Goal: Task Accomplishment & Management: Manage account settings

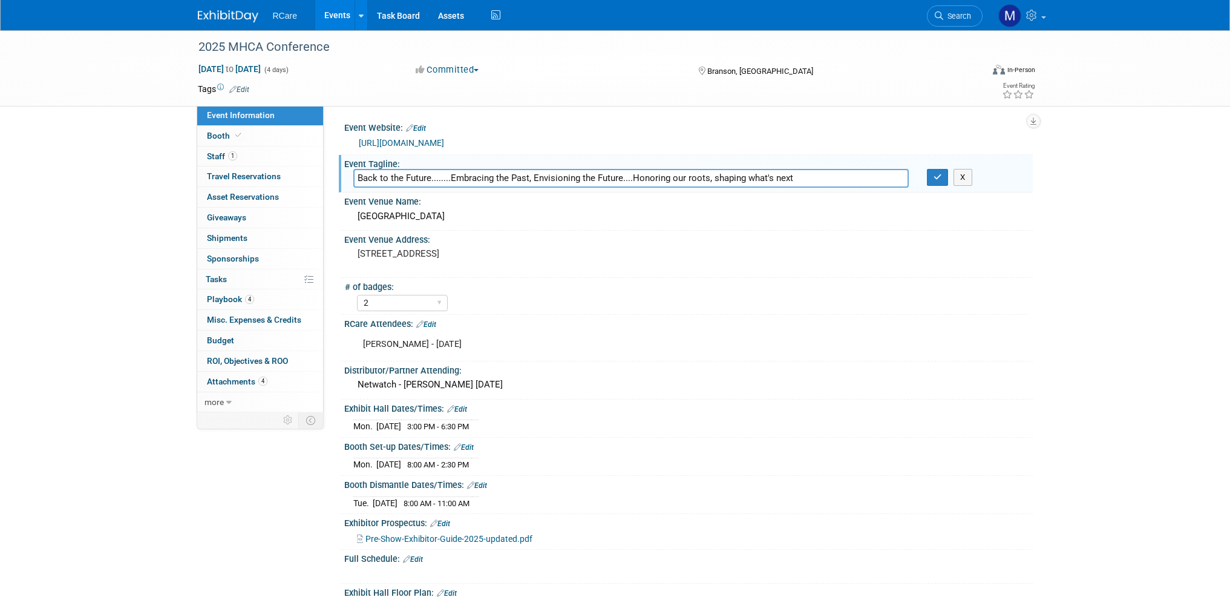
select select "2"
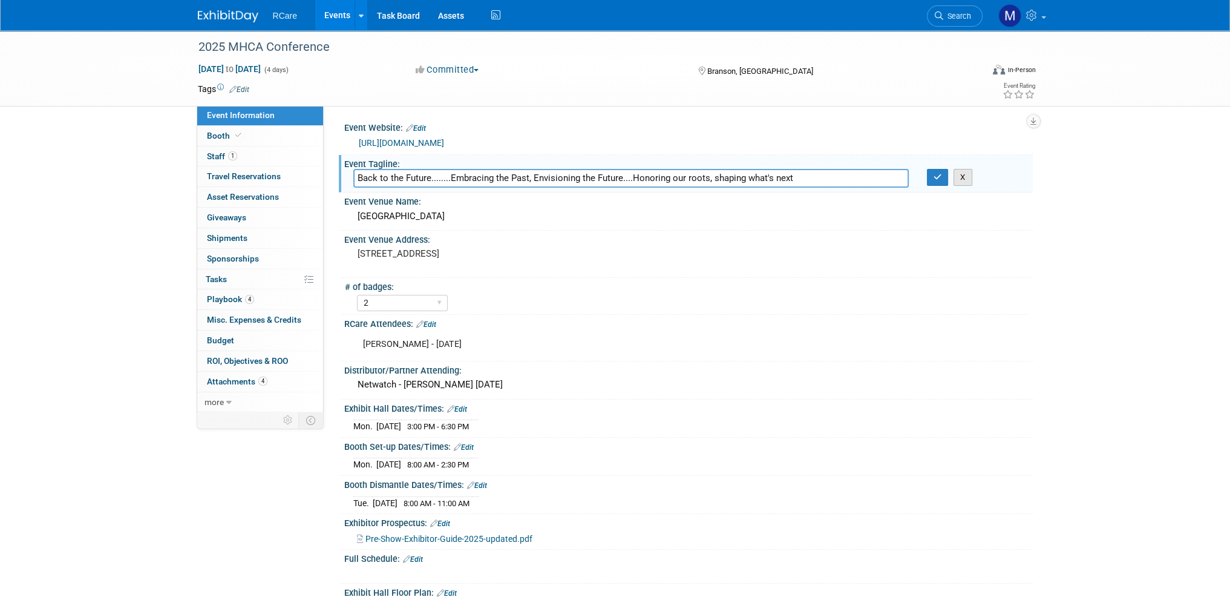
click at [956, 177] on button "X" at bounding box center [963, 177] width 19 height 17
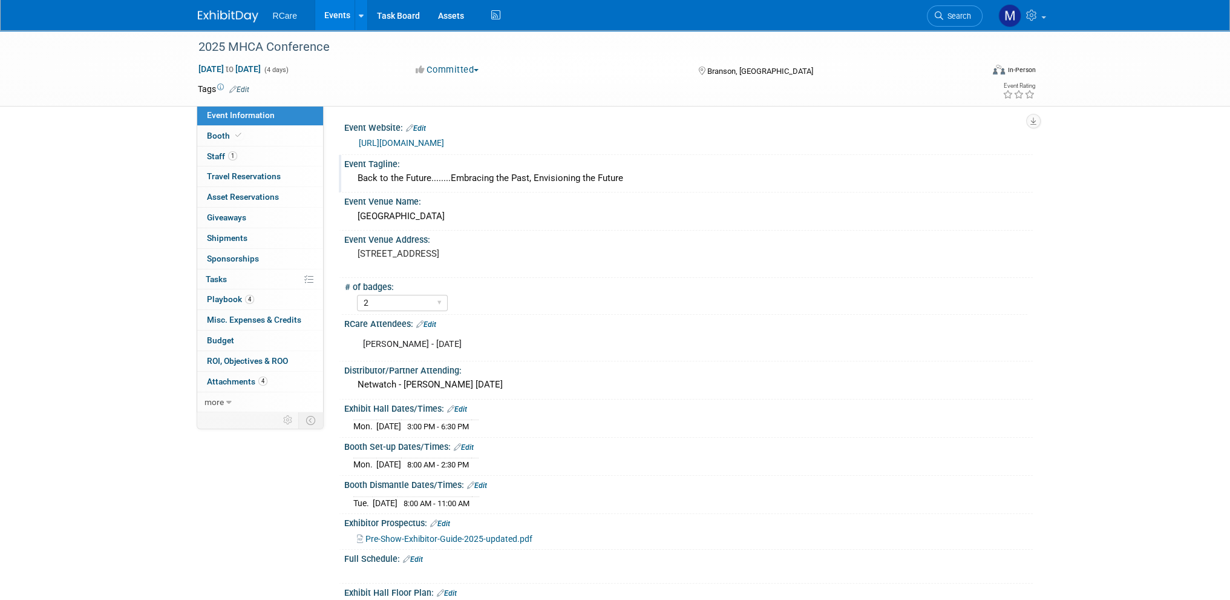
click at [335, 10] on link "Events" at bounding box center [337, 15] width 44 height 30
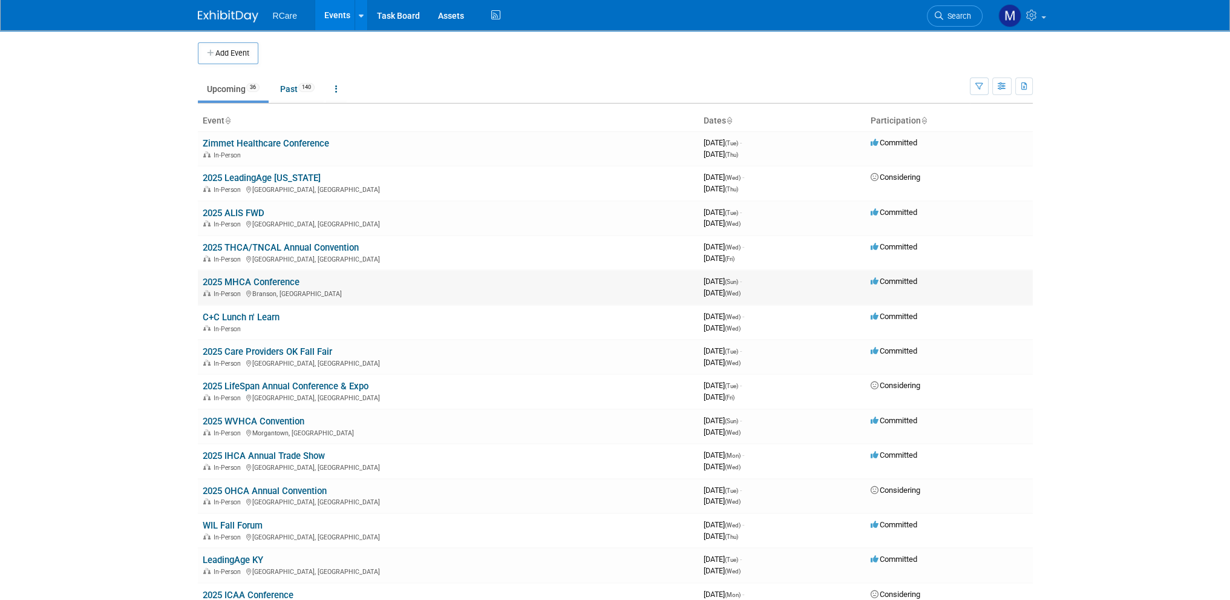
click at [266, 281] on link "2025 MHCA Conference" at bounding box center [251, 282] width 97 height 11
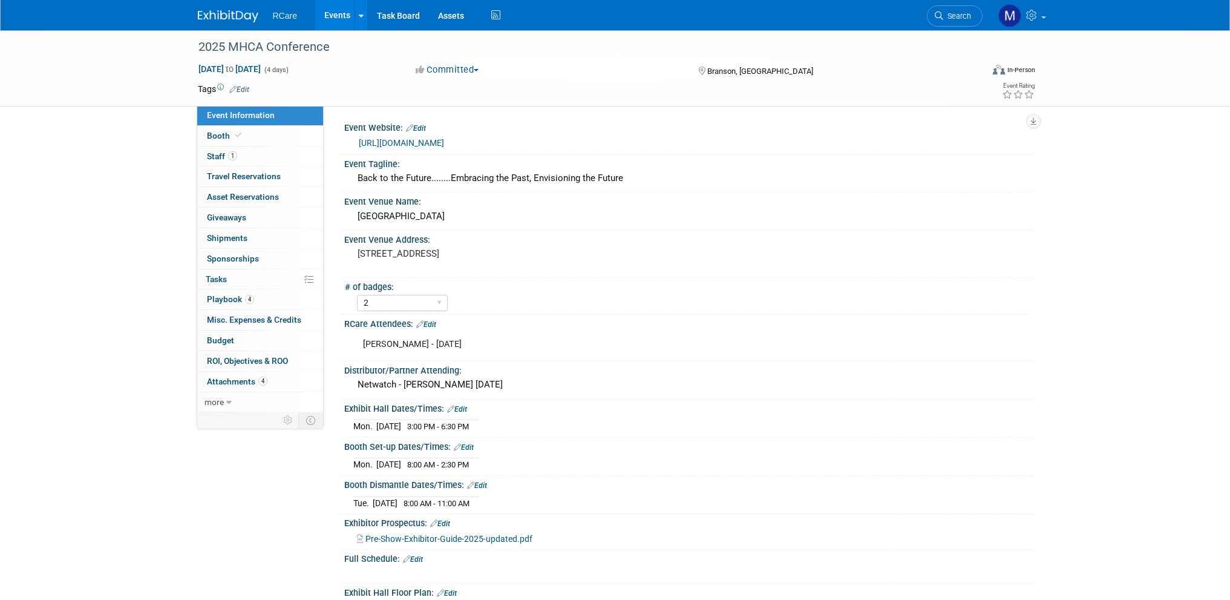
select select "2"
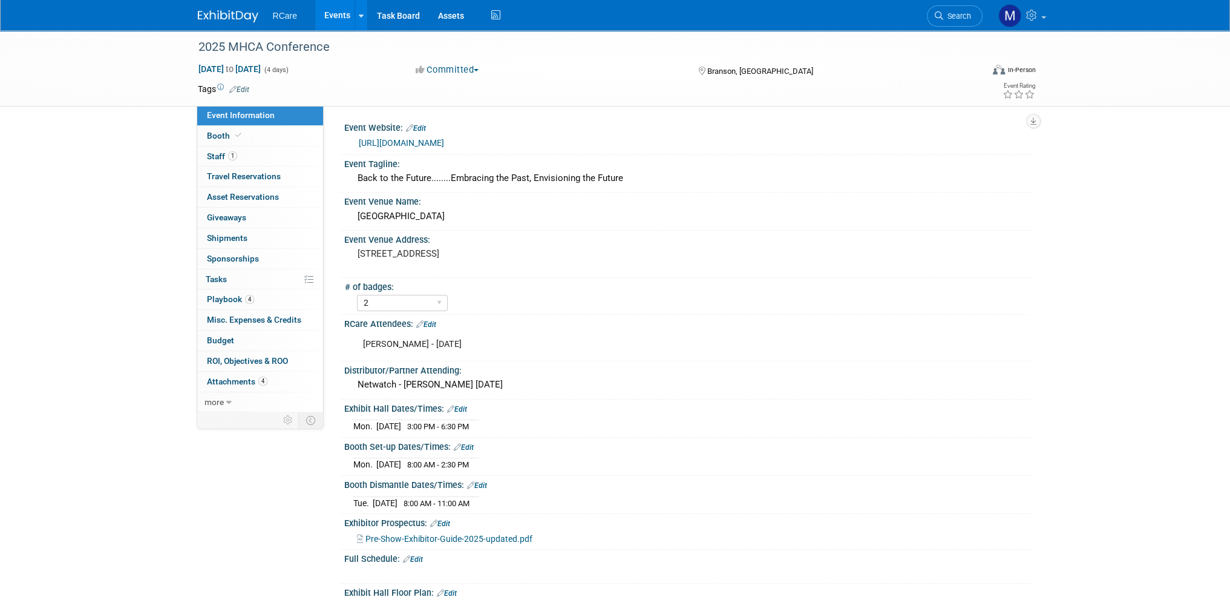
click at [574, 70] on div "Committed Committed Considering Not Going" at bounding box center [545, 70] width 267 height 13
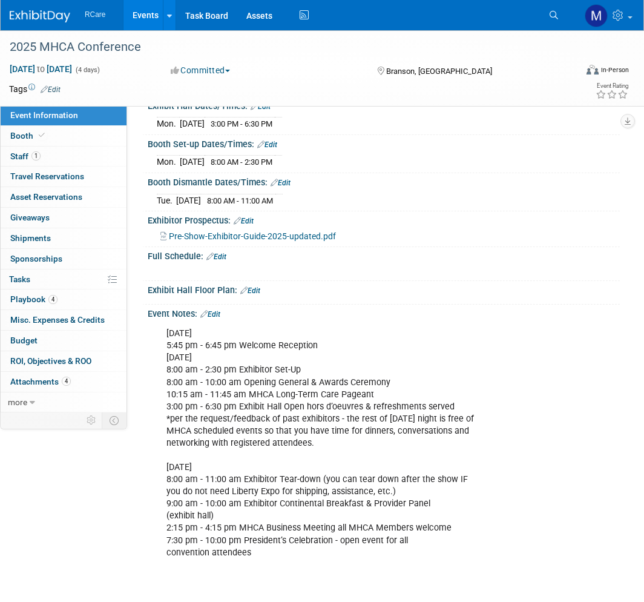
scroll to position [363, 0]
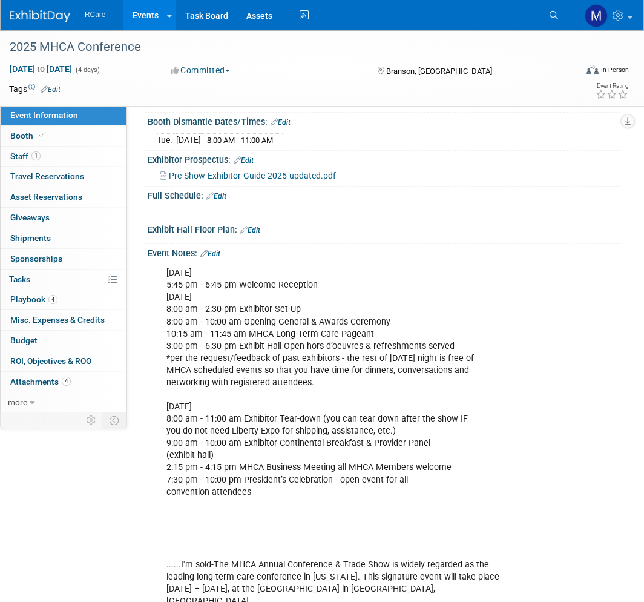
click at [216, 244] on div "Event Notes: Edit" at bounding box center [384, 252] width 472 height 16
click at [216, 249] on link "Edit" at bounding box center [210, 253] width 20 height 8
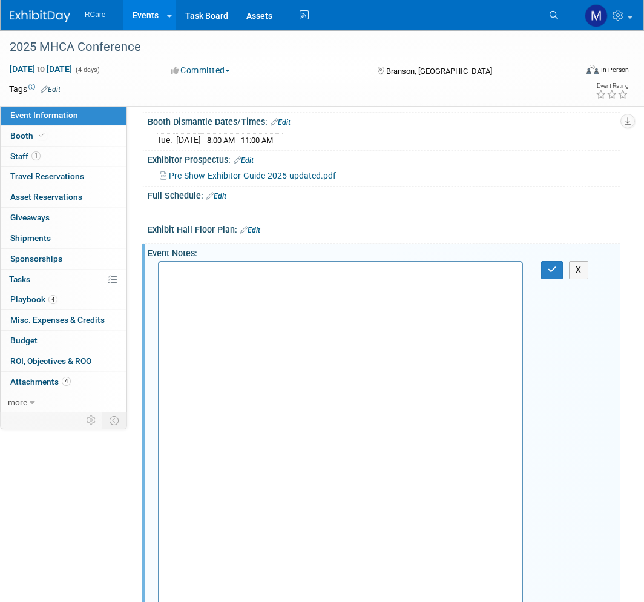
scroll to position [0, 0]
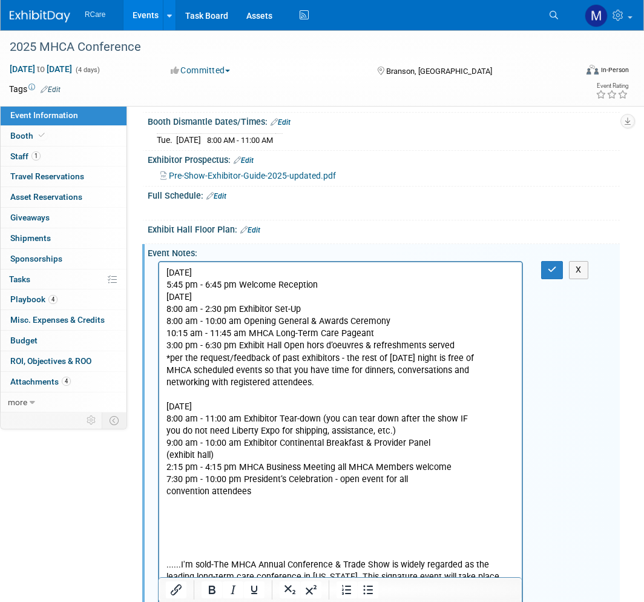
click at [323, 287] on p "Sunday, August 24 5:45 pm - 6:45 pm Welcome Reception Monday, August 25 8:00 am…" at bounding box center [340, 437] width 349 height 340
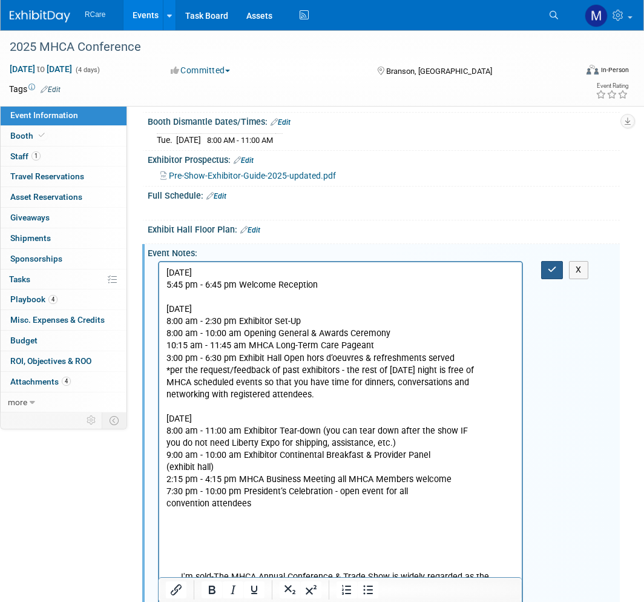
click at [553, 261] on button "button" at bounding box center [552, 270] width 22 height 18
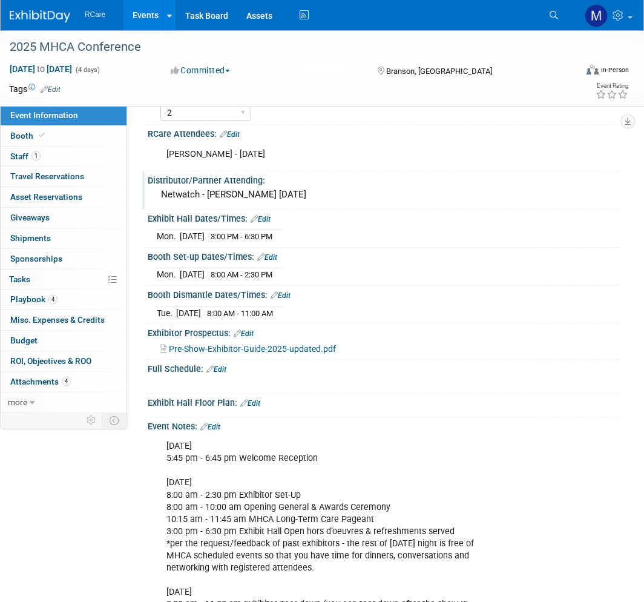
scroll to position [242, 0]
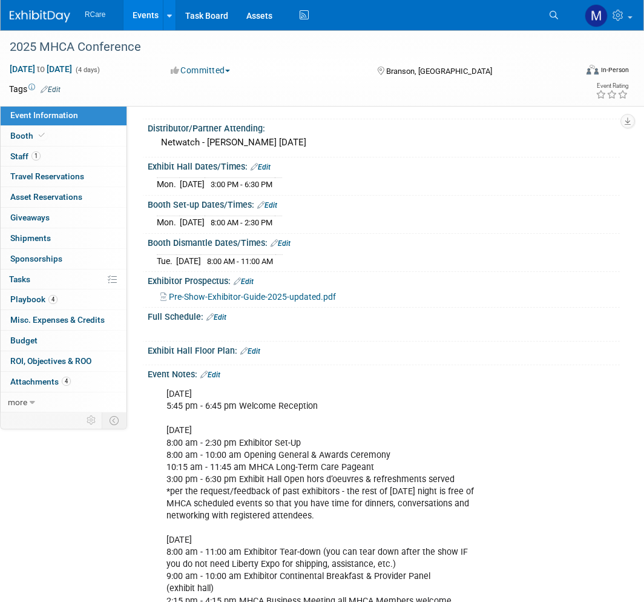
click at [145, 16] on link "Events" at bounding box center [145, 15] width 44 height 30
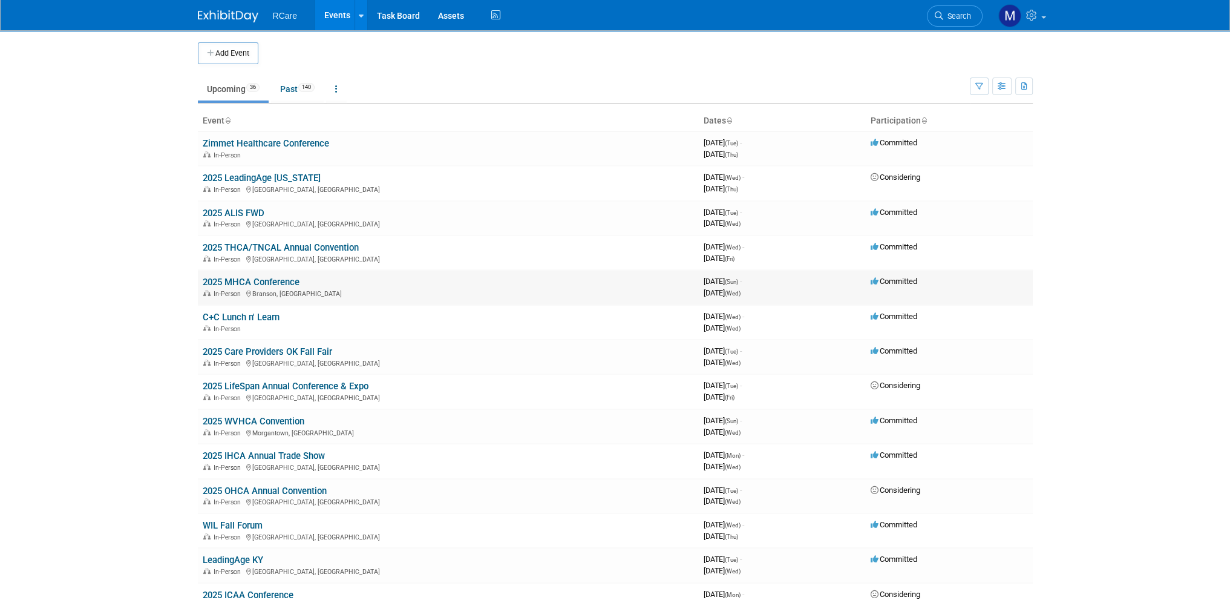
click at [264, 282] on link "2025 MHCA Conference" at bounding box center [251, 282] width 97 height 11
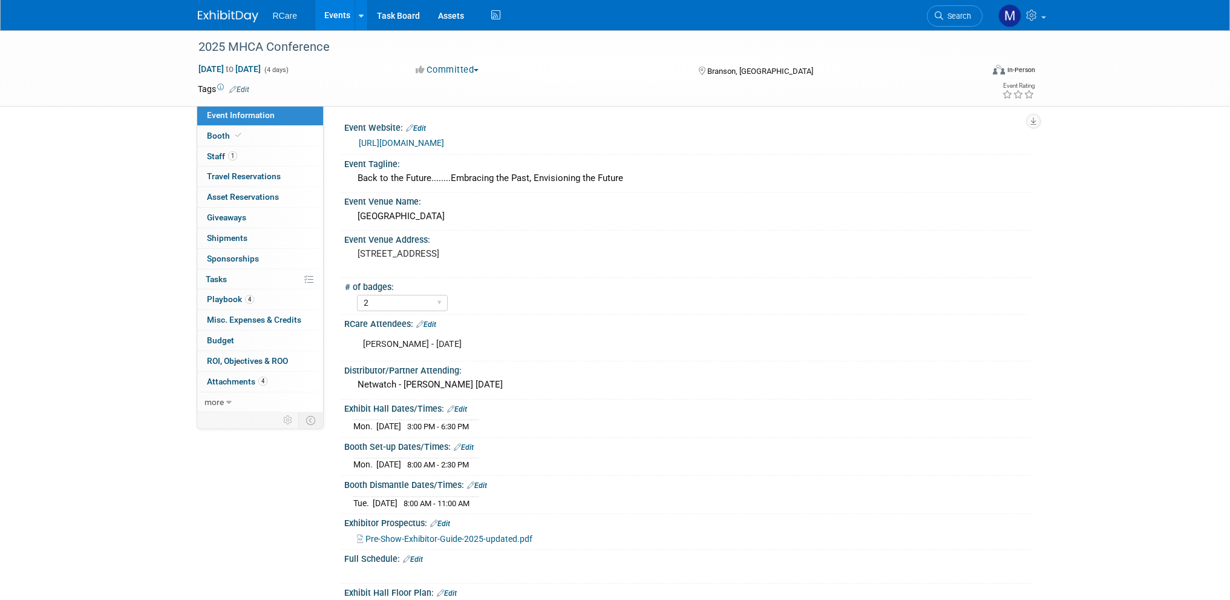
select select "2"
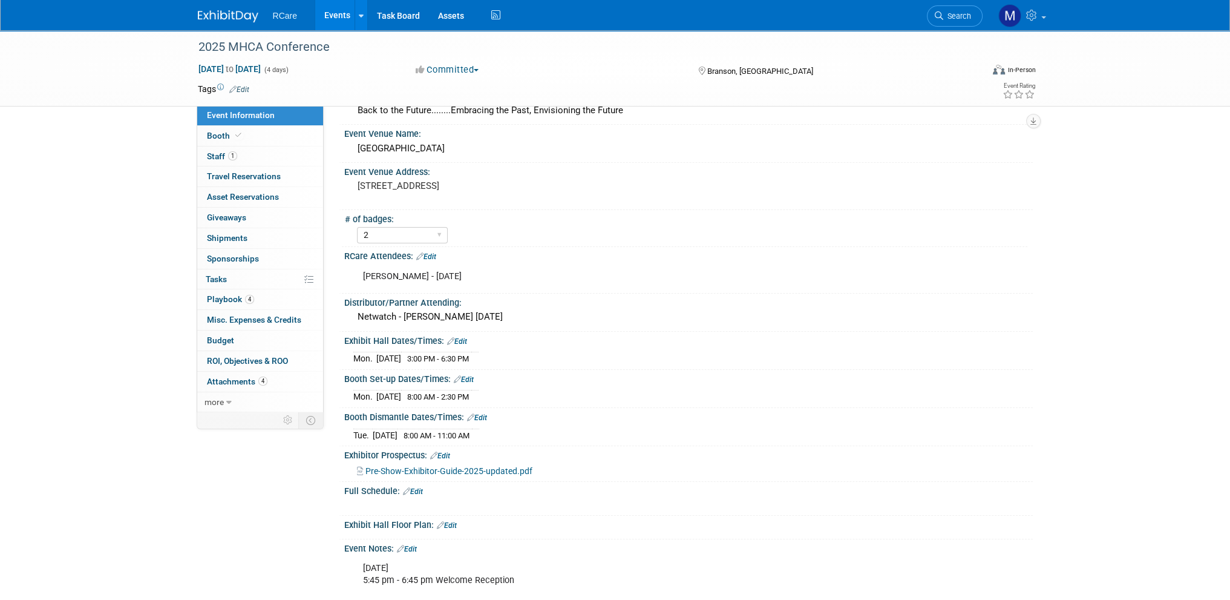
scroll to position [182, 0]
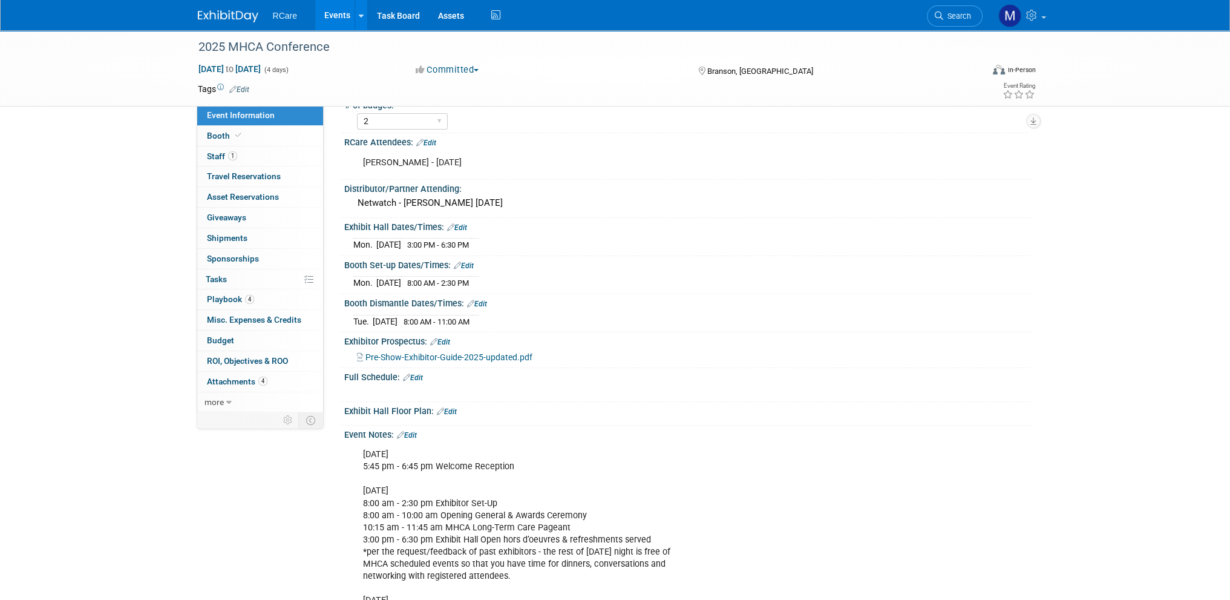
click at [447, 407] on link "Edit" at bounding box center [447, 411] width 20 height 8
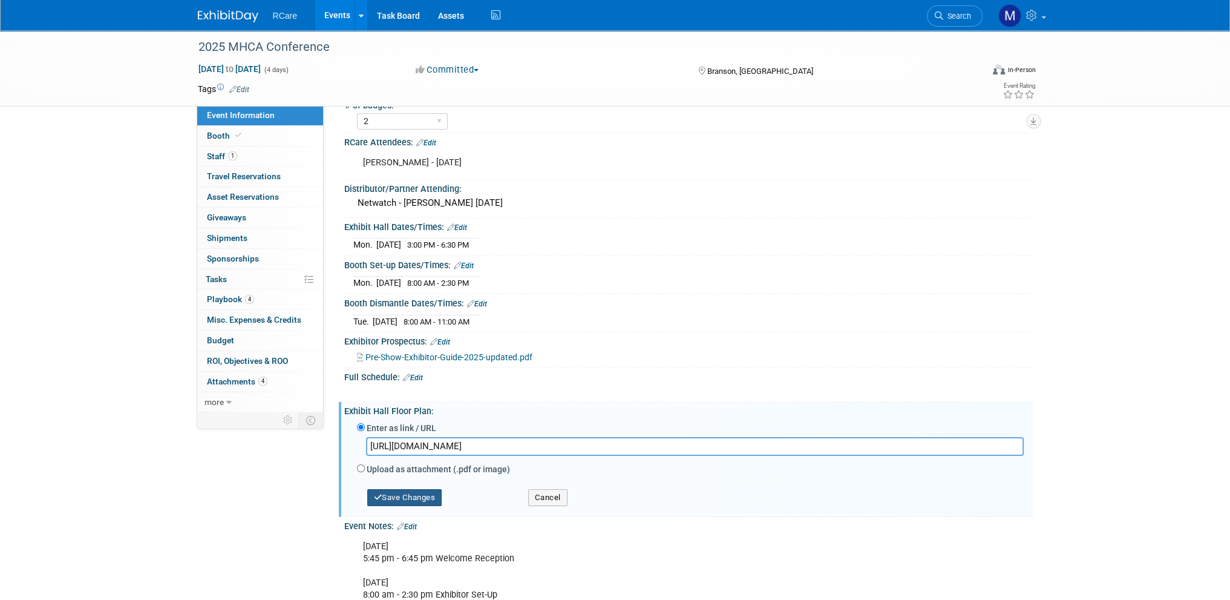
type input "[URL][DOMAIN_NAME]"
click at [423, 499] on button "Save Changes" at bounding box center [404, 497] width 75 height 17
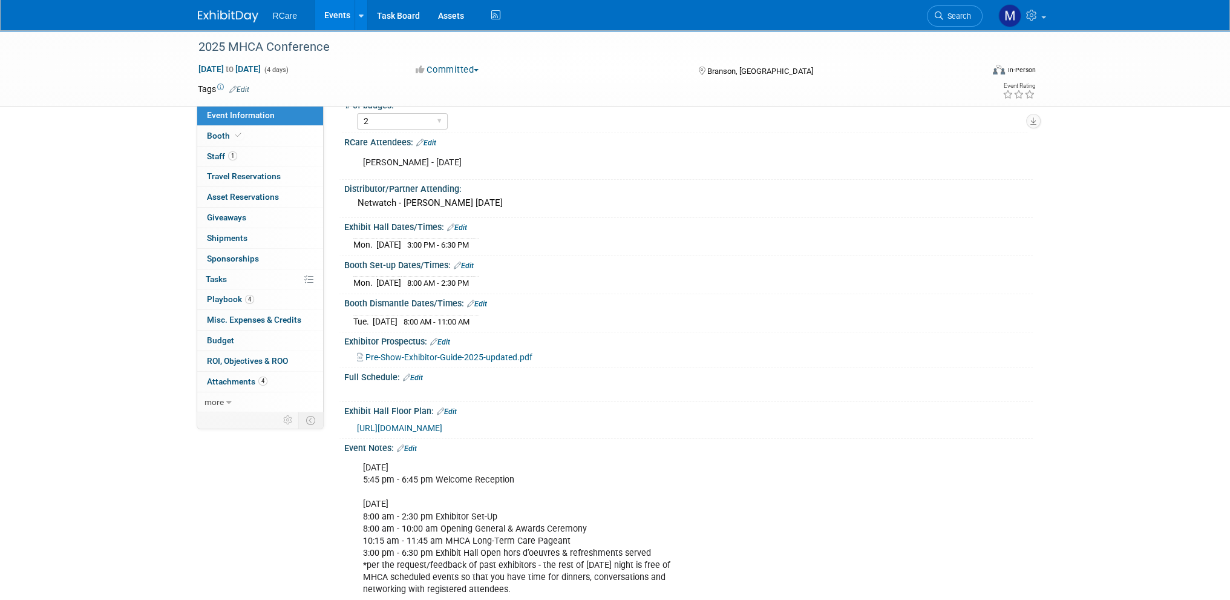
drag, startPoint x: 129, startPoint y: 166, endPoint x: 218, endPoint y: 115, distance: 103.3
click at [129, 166] on div "2025 MHCA Conference [DATE] to [DATE] (4 days) [DATE] to [DATE] Committed Commi…" at bounding box center [615, 360] width 1230 height 1023
click at [220, 134] on span "Booth" at bounding box center [225, 136] width 37 height 10
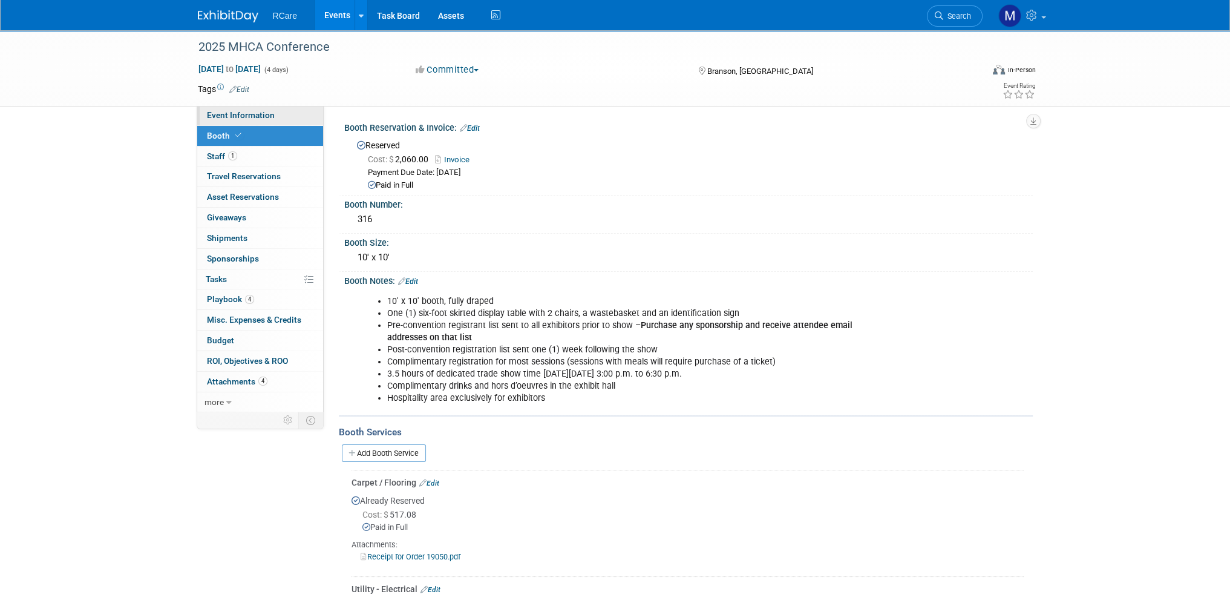
click at [244, 114] on span "Event Information" at bounding box center [241, 115] width 68 height 10
select select "2"
